Goal: Check status: Check status

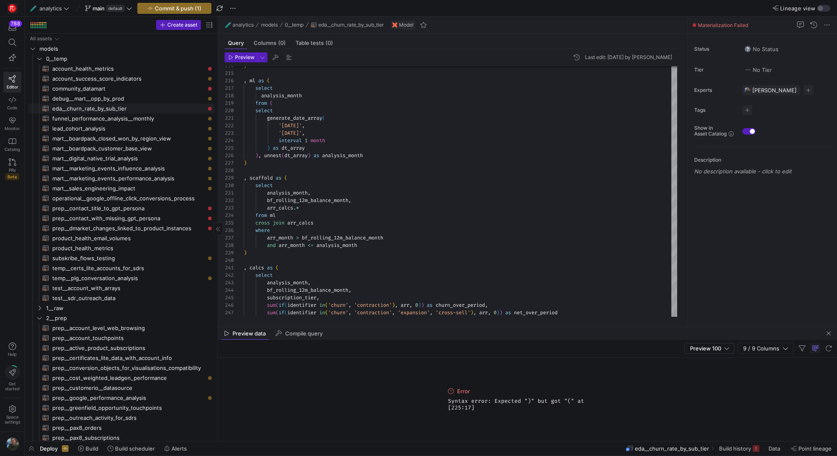
scroll to position [0, 144]
